Goal: Find specific page/section: Find specific page/section

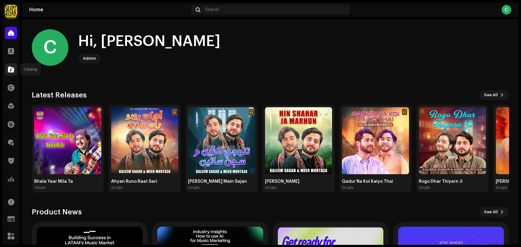
click at [9, 67] on div at bounding box center [11, 69] width 12 height 12
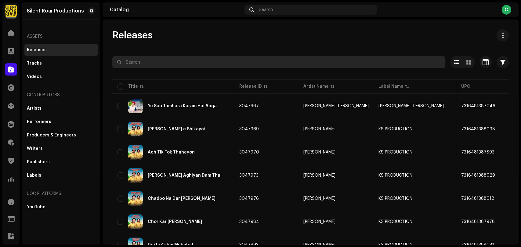
click at [162, 65] on input "text" at bounding box center [278, 62] width 333 height 12
type input "[PERSON_NAME]"
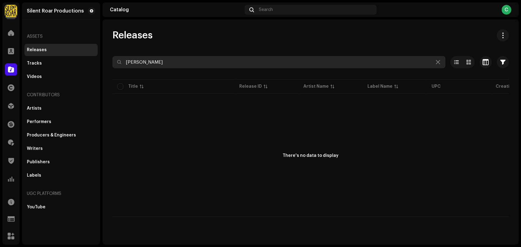
drag, startPoint x: 173, startPoint y: 59, endPoint x: 68, endPoint y: 55, distance: 105.7
click at [72, 56] on div "Silent Roar Productions Home Clients Catalog Rights Distribution Finance Royalt…" at bounding box center [260, 123] width 521 height 247
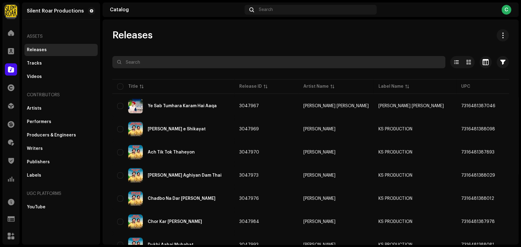
paste input "7316473194522"
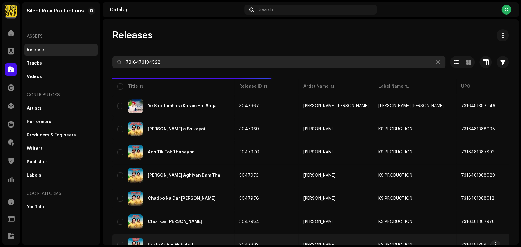
type input "7316473194522"
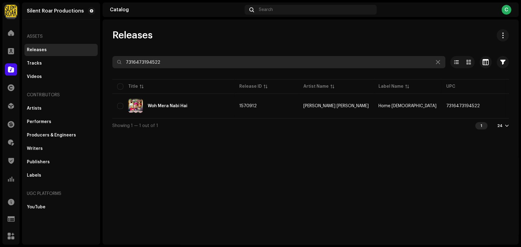
drag, startPoint x: 161, startPoint y: 63, endPoint x: 70, endPoint y: 55, distance: 91.2
click at [70, 55] on div "Silent Roar Productions Home Clients Catalog Rights Distribution Finance Royalt…" at bounding box center [260, 123] width 521 height 247
